Goal: Task Accomplishment & Management: Manage account settings

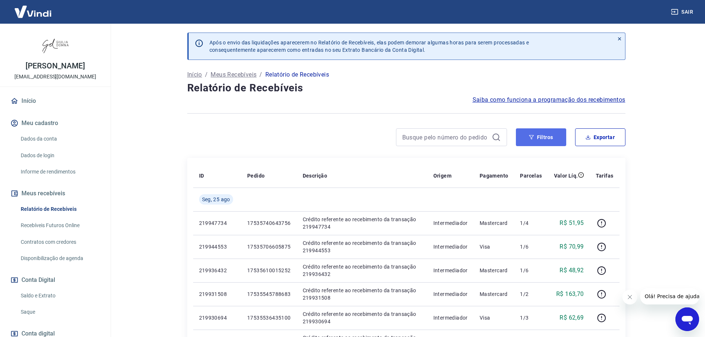
click at [549, 140] on button "Filtros" at bounding box center [541, 137] width 50 height 18
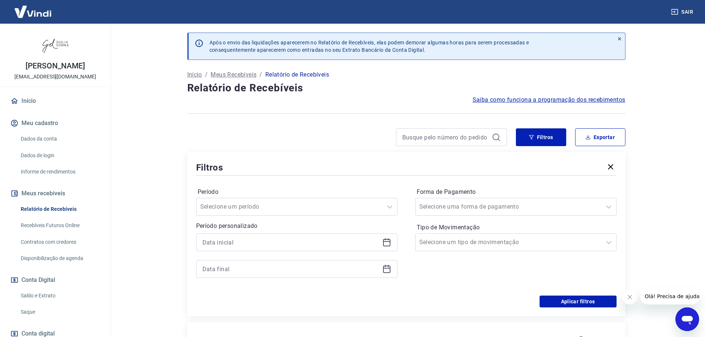
click at [388, 242] on icon at bounding box center [386, 242] width 9 height 9
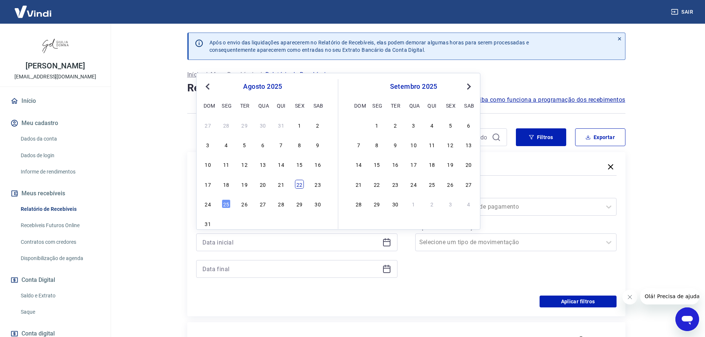
click at [301, 184] on div "22" at bounding box center [299, 184] width 9 height 9
type input "[DATE]"
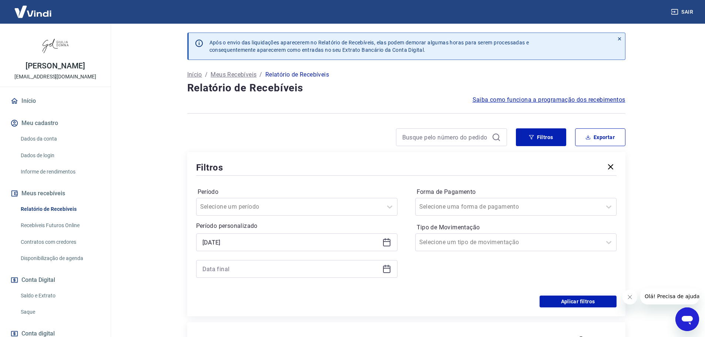
click at [387, 269] on icon at bounding box center [386, 268] width 9 height 9
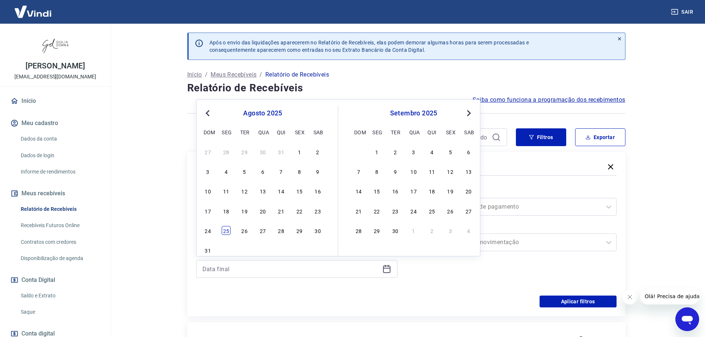
click at [227, 231] on div "25" at bounding box center [226, 230] width 9 height 9
type input "[DATE]"
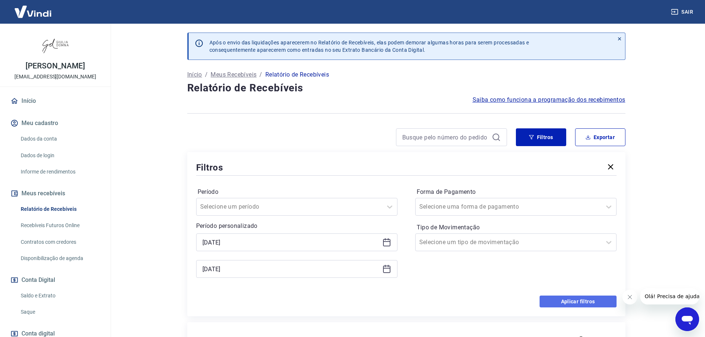
click at [564, 301] on button "Aplicar filtros" at bounding box center [577, 302] width 77 height 12
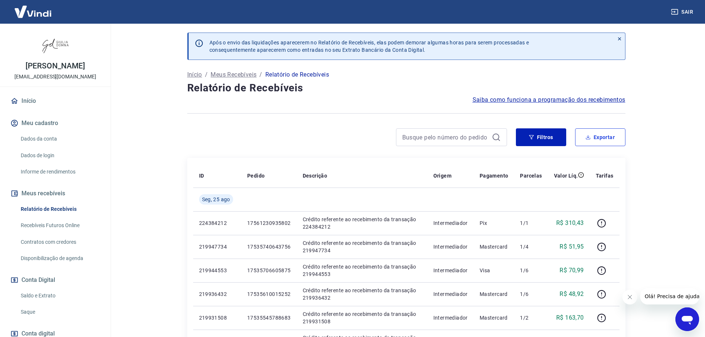
click at [603, 137] on button "Exportar" at bounding box center [600, 137] width 50 height 18
type input "[DATE]"
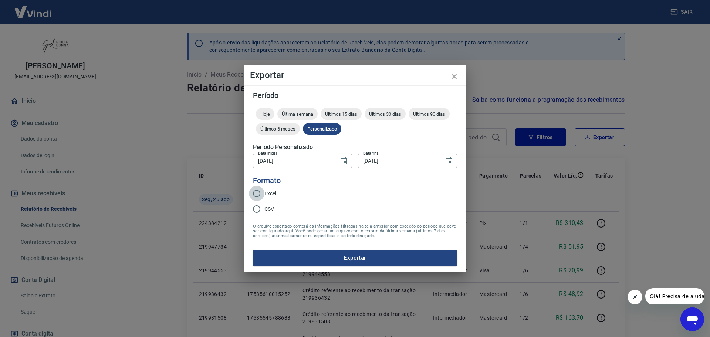
click at [257, 191] on input "Excel" at bounding box center [257, 194] width 16 height 16
radio input "true"
click at [407, 256] on button "Exportar" at bounding box center [355, 258] width 204 height 16
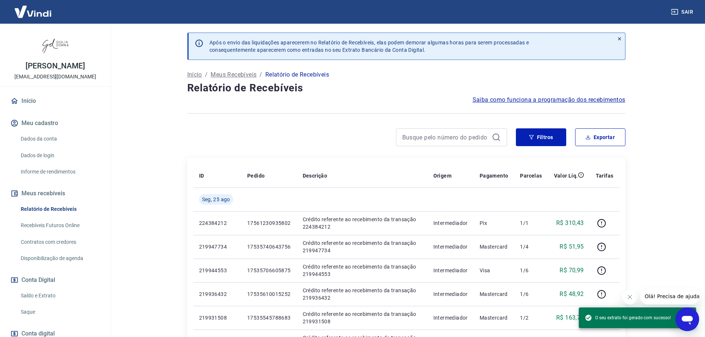
click at [23, 312] on link "Saque" at bounding box center [60, 311] width 84 height 15
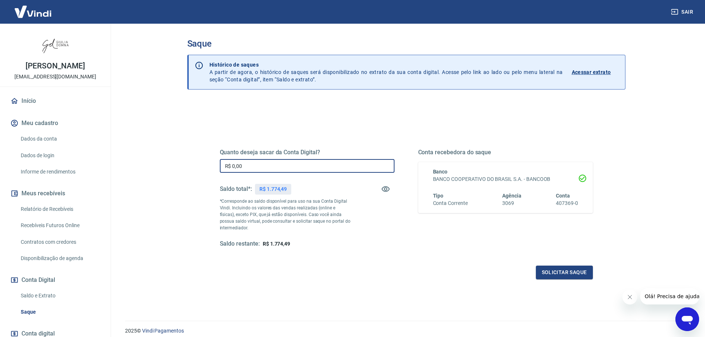
click at [325, 166] on input "R$ 0,00" at bounding box center [307, 166] width 175 height 14
type input "R$ 1.774,49"
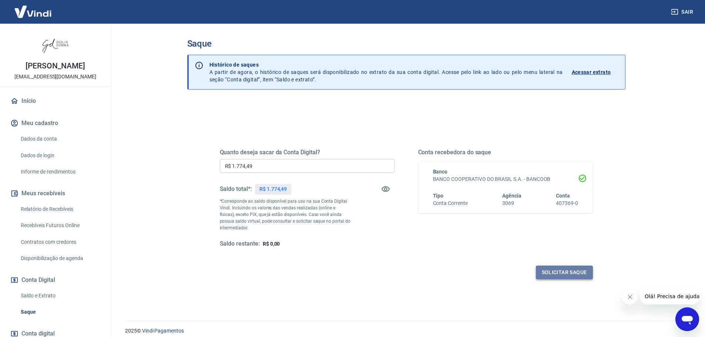
click at [550, 269] on button "Solicitar saque" at bounding box center [564, 273] width 57 height 14
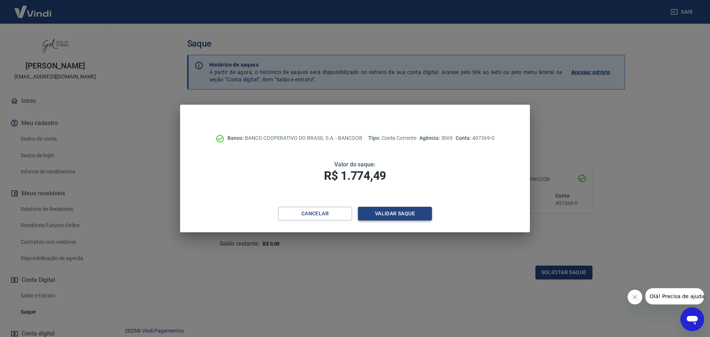
click at [400, 213] on button "Validar saque" at bounding box center [395, 214] width 74 height 14
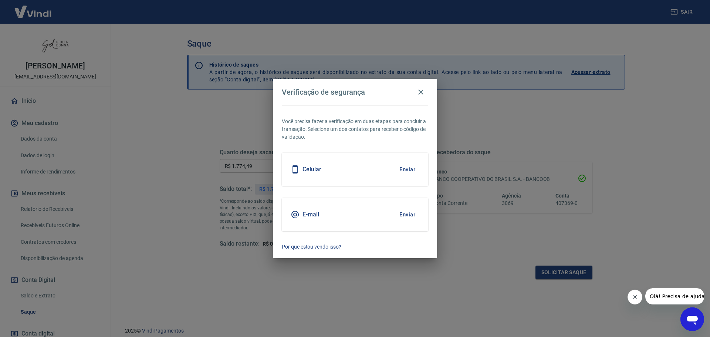
click at [409, 211] on button "Enviar" at bounding box center [407, 215] width 24 height 16
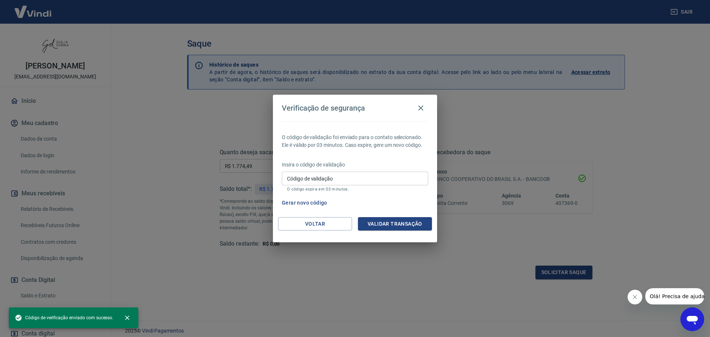
click at [384, 178] on input "Código de validação" at bounding box center [355, 179] width 146 height 14
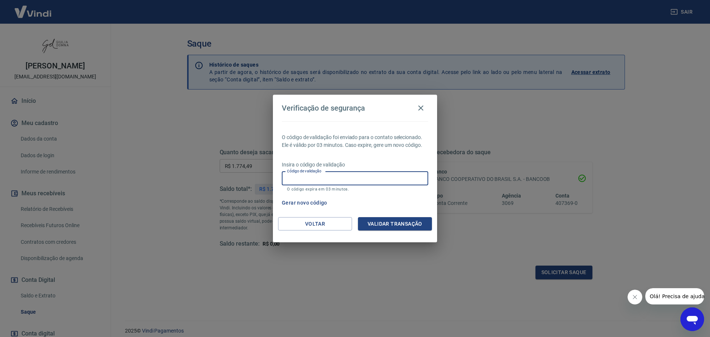
paste input "494322"
type input "494322"
click at [405, 224] on button "Validar transação" at bounding box center [395, 224] width 74 height 14
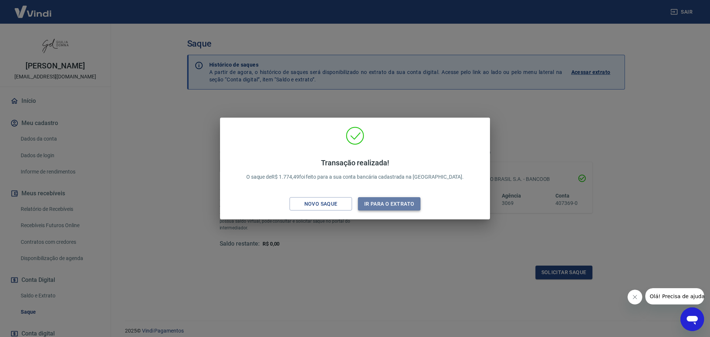
click at [384, 203] on button "Ir para o extrato" at bounding box center [389, 204] width 63 height 14
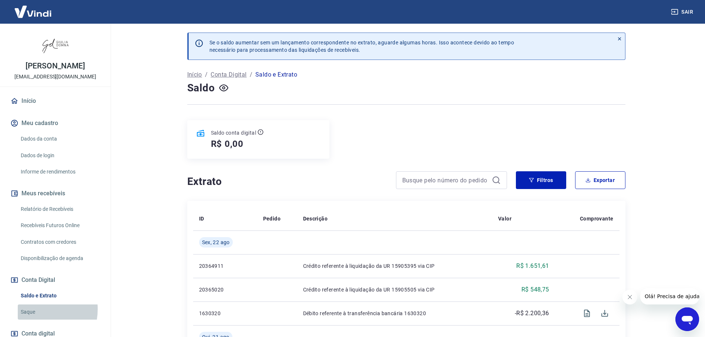
click at [30, 309] on link "Saque" at bounding box center [60, 311] width 84 height 15
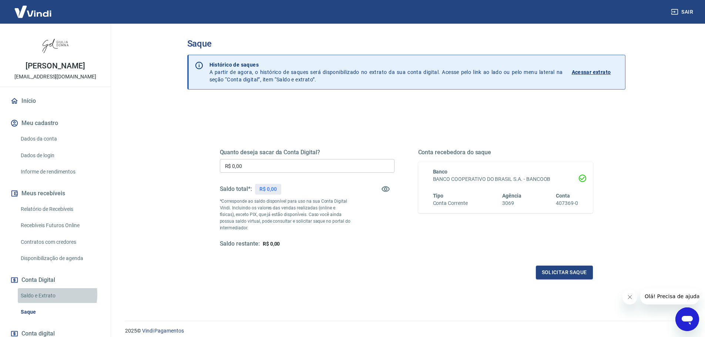
click at [44, 294] on link "Saldo e Extrato" at bounding box center [60, 295] width 84 height 15
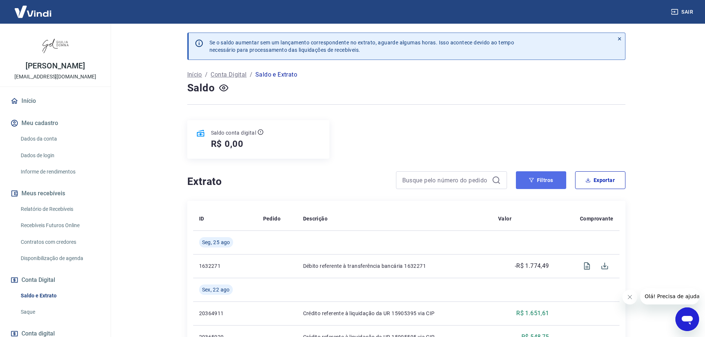
click at [534, 178] on button "Filtros" at bounding box center [541, 180] width 50 height 18
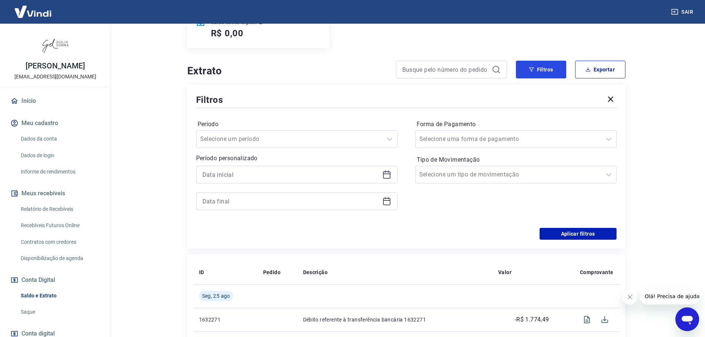
scroll to position [111, 0]
click at [389, 176] on icon at bounding box center [386, 174] width 9 height 9
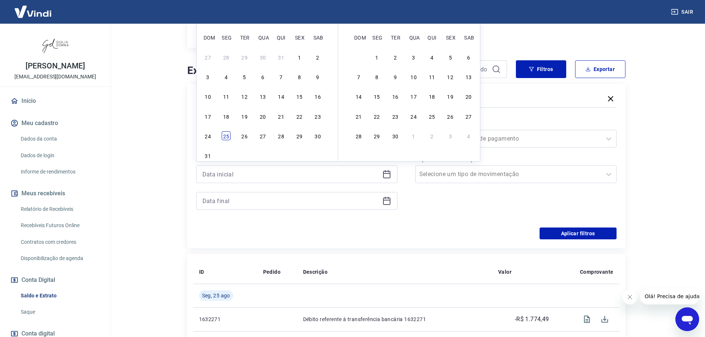
click at [226, 135] on div "25" at bounding box center [226, 135] width 9 height 9
type input "[DATE]"
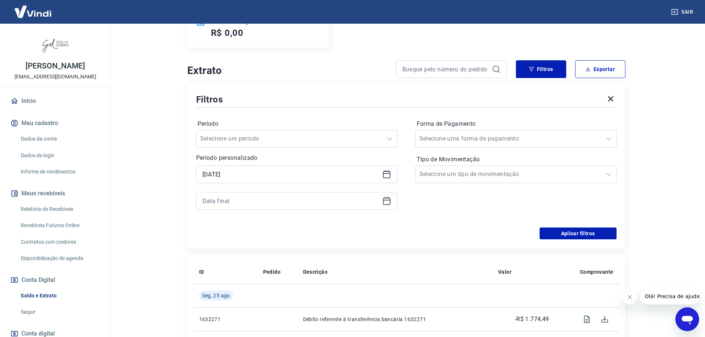
click at [389, 202] on icon at bounding box center [386, 200] width 9 height 9
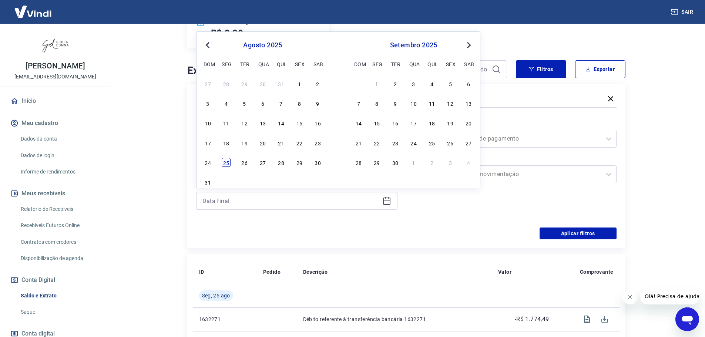
click at [225, 162] on div "25" at bounding box center [226, 162] width 9 height 9
type input "[DATE]"
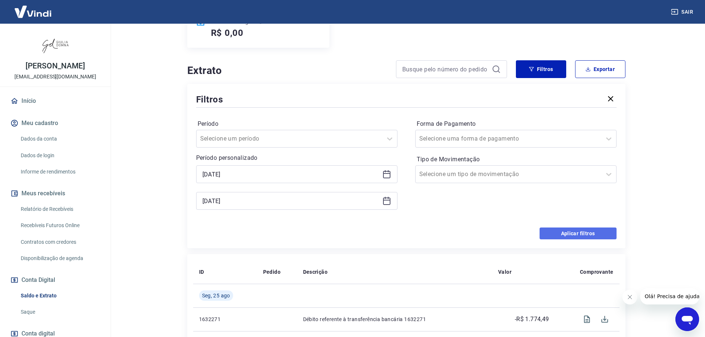
click at [574, 233] on button "Aplicar filtros" at bounding box center [577, 233] width 77 height 12
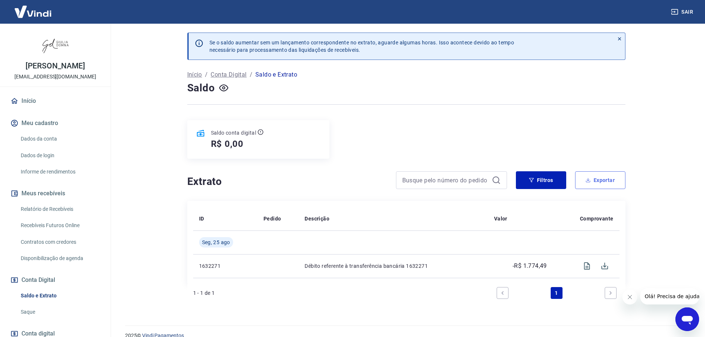
click at [602, 180] on button "Exportar" at bounding box center [600, 180] width 50 height 18
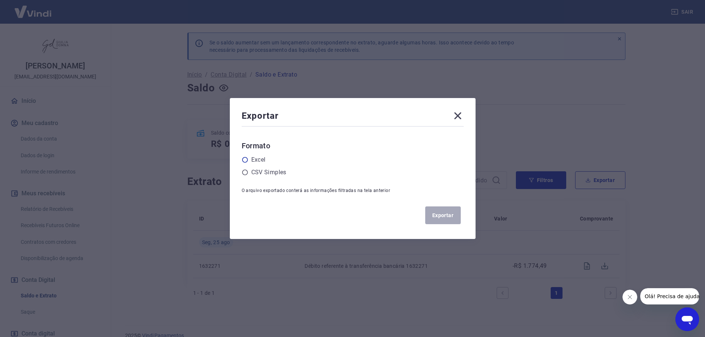
click at [248, 160] on icon at bounding box center [245, 159] width 7 height 7
click at [0, 0] on input "radio" at bounding box center [0, 0] width 0 height 0
click at [448, 211] on button "Exportar" at bounding box center [443, 215] width 36 height 18
